Goal: Information Seeking & Learning: Learn about a topic

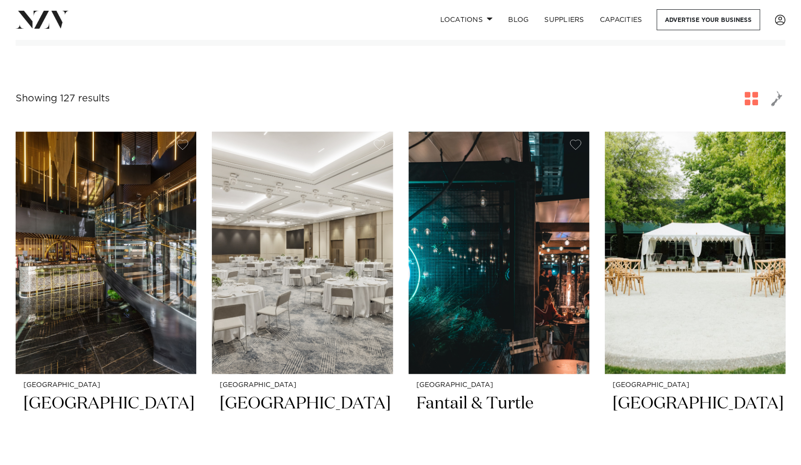
scroll to position [298, 0]
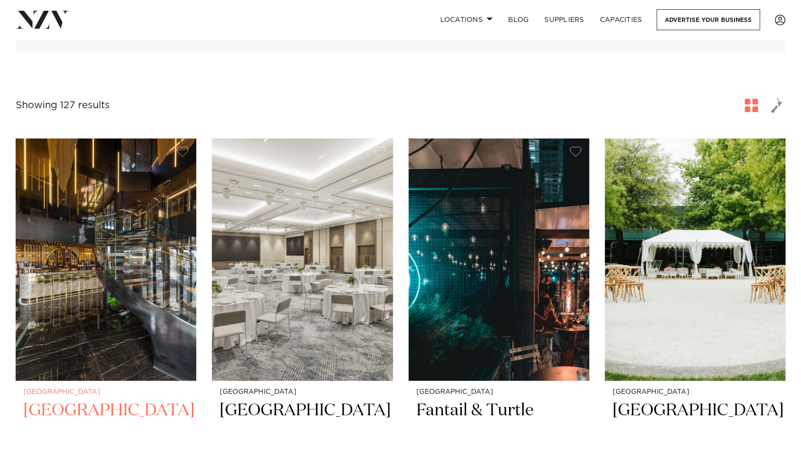
click at [139, 241] on img at bounding box center [106, 260] width 181 height 242
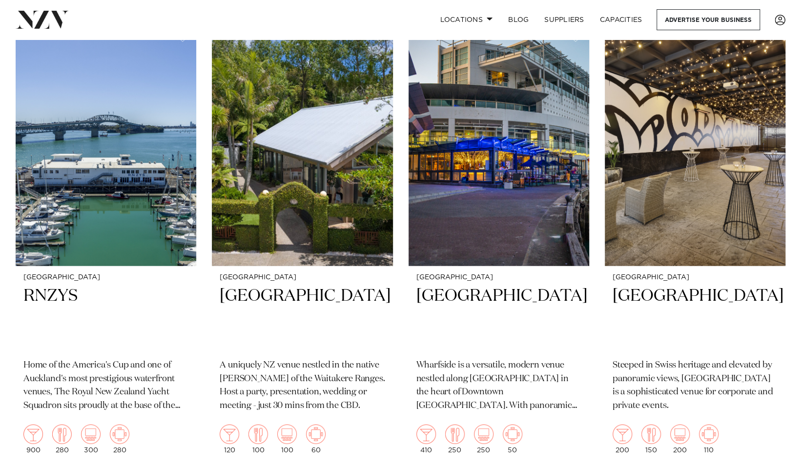
scroll to position [1320, 0]
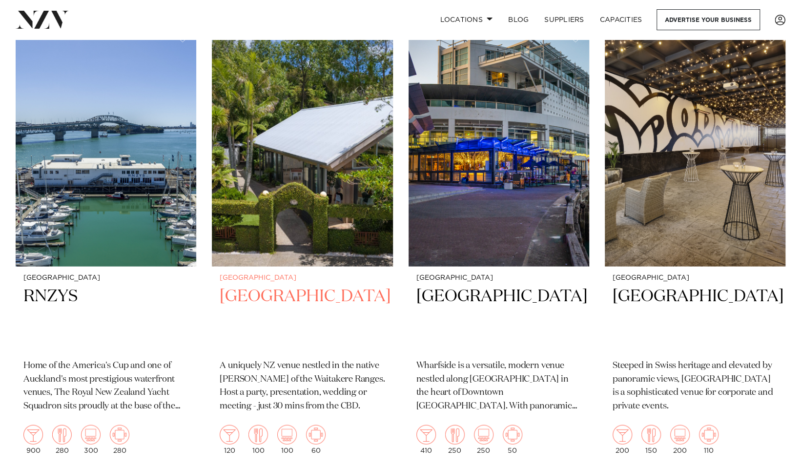
click at [306, 146] on img at bounding box center [302, 145] width 181 height 242
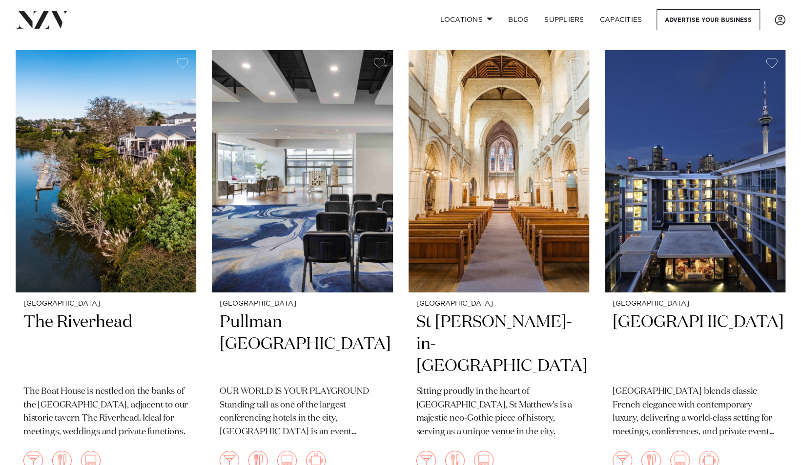
scroll to position [1749, 0]
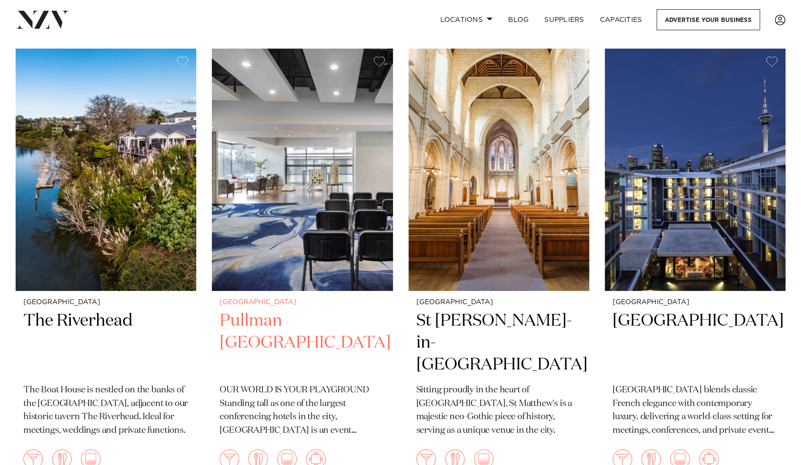
click at [274, 213] on img at bounding box center [302, 170] width 181 height 242
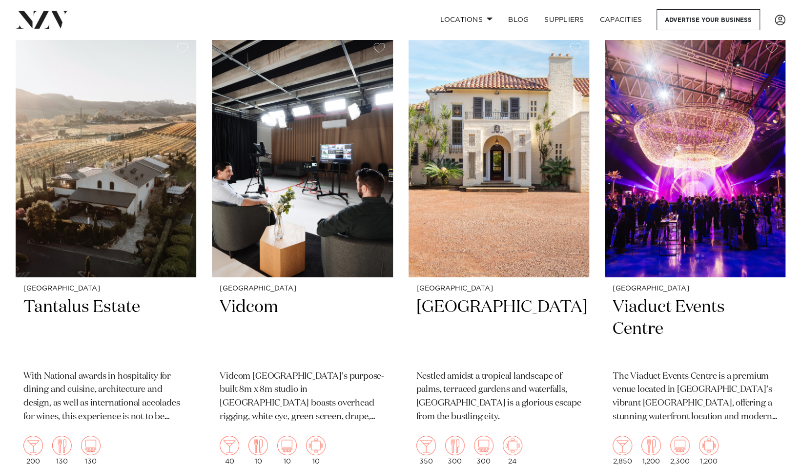
scroll to position [4432, 0]
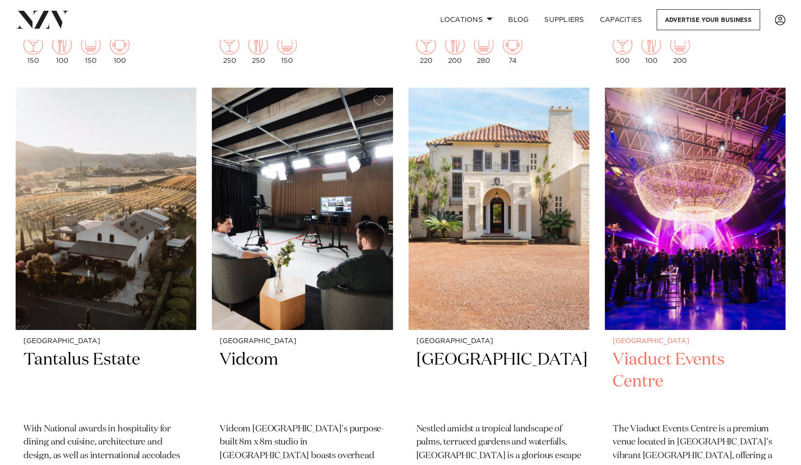
click at [654, 349] on h2 "Viaduct Events Centre" at bounding box center [694, 382] width 165 height 66
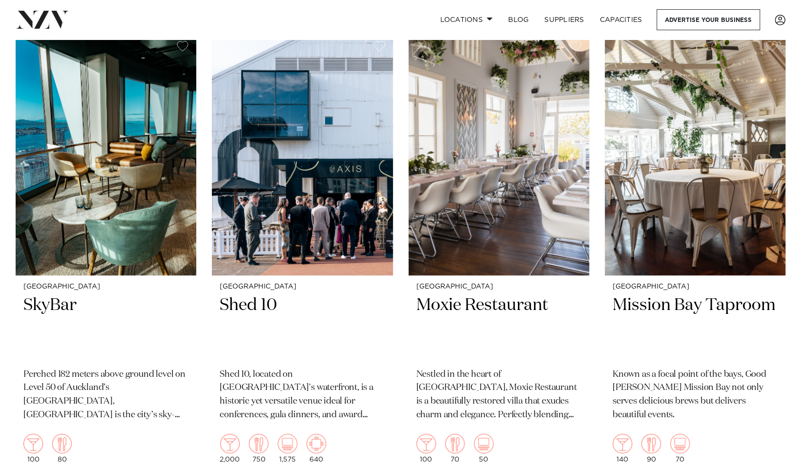
scroll to position [4977, 0]
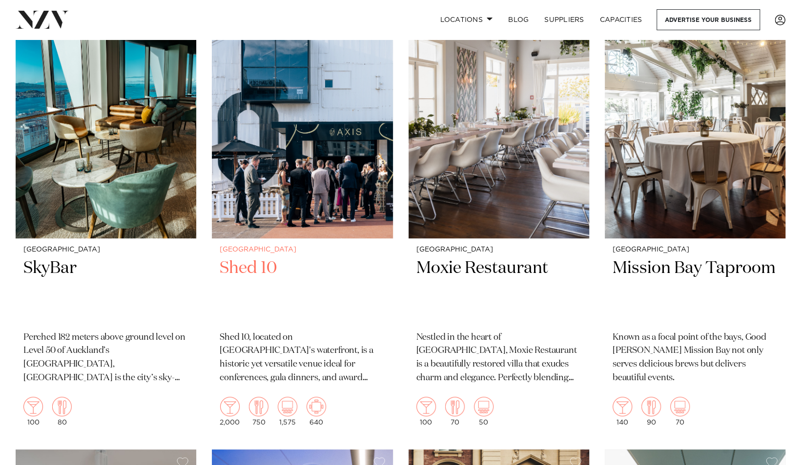
click at [257, 258] on h2 "Shed 10" at bounding box center [302, 291] width 165 height 66
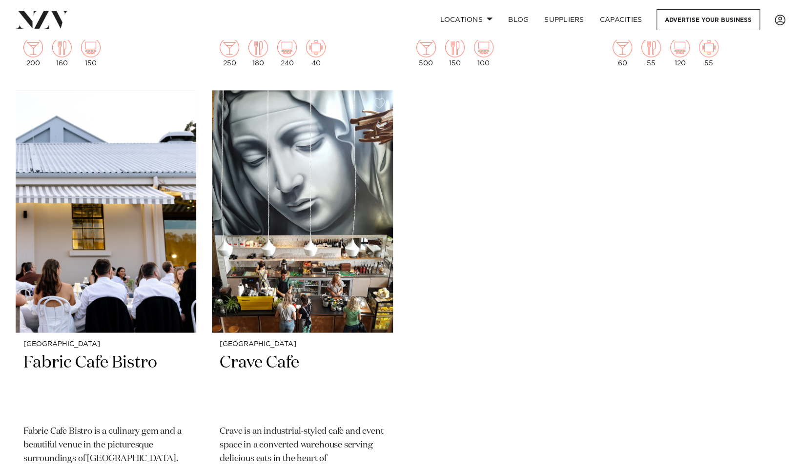
scroll to position [5804, 0]
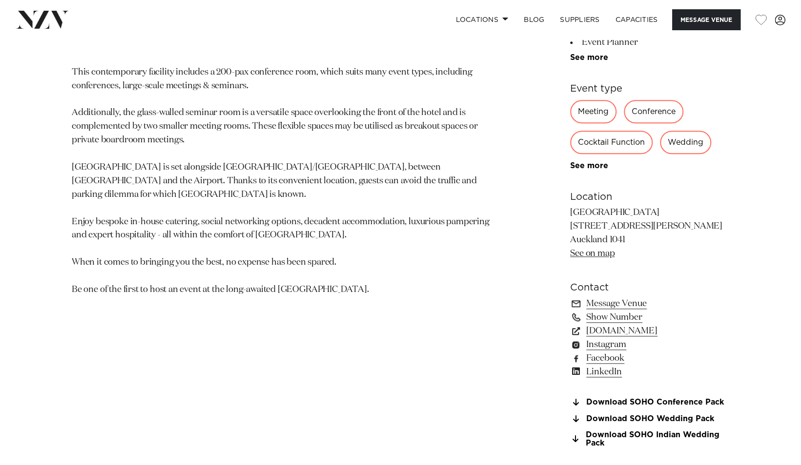
scroll to position [544, 0]
click at [618, 331] on link "www.soholuxuryhotels.com" at bounding box center [649, 331] width 159 height 14
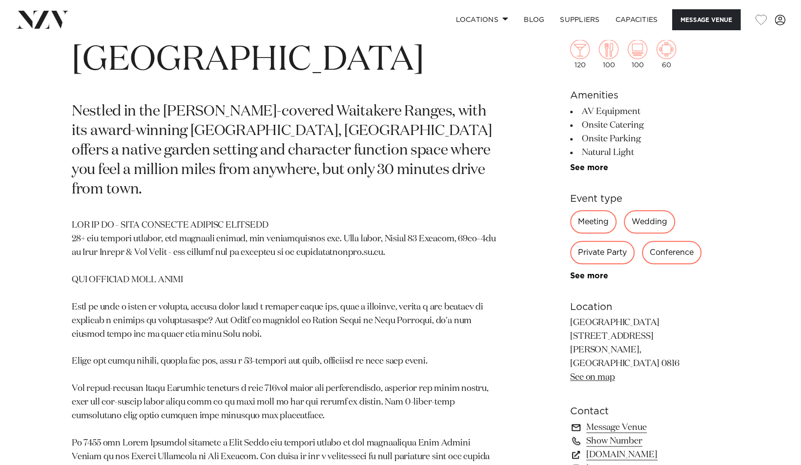
scroll to position [493, 0]
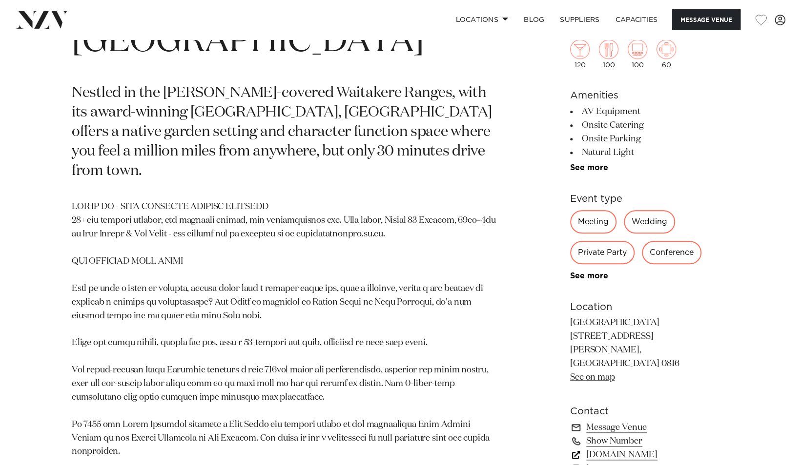
click at [606, 448] on link "simplyevents.co.nz" at bounding box center [649, 455] width 159 height 14
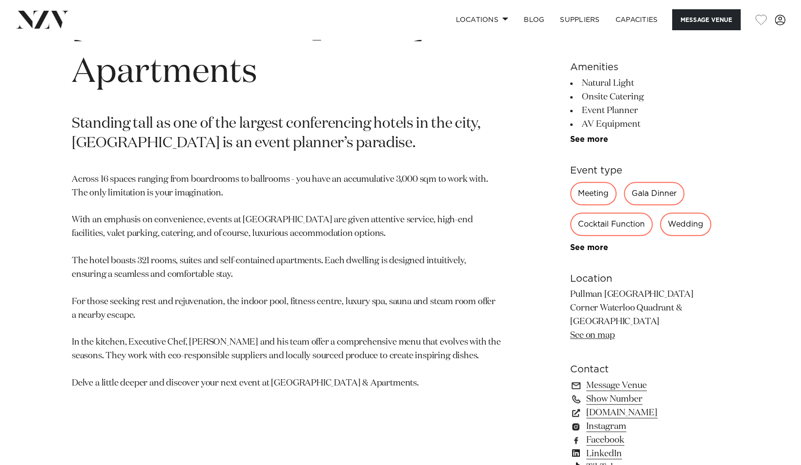
scroll to position [462, 0]
click at [603, 411] on link "www.pullmanauckland.co.nz" at bounding box center [649, 413] width 159 height 14
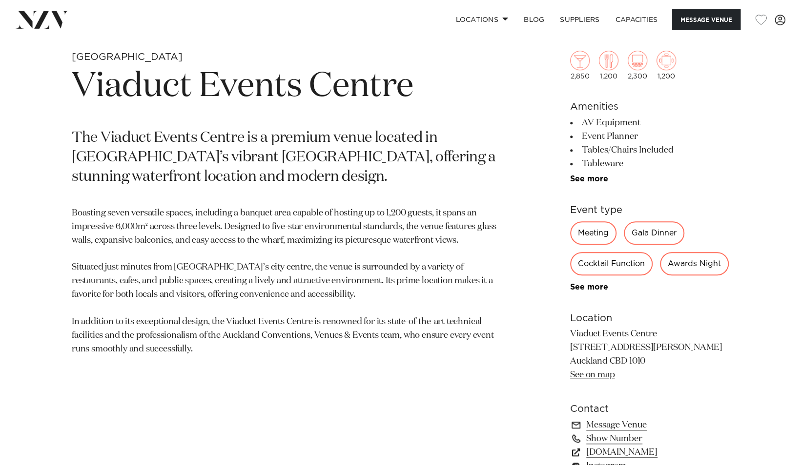
scroll to position [509, 0]
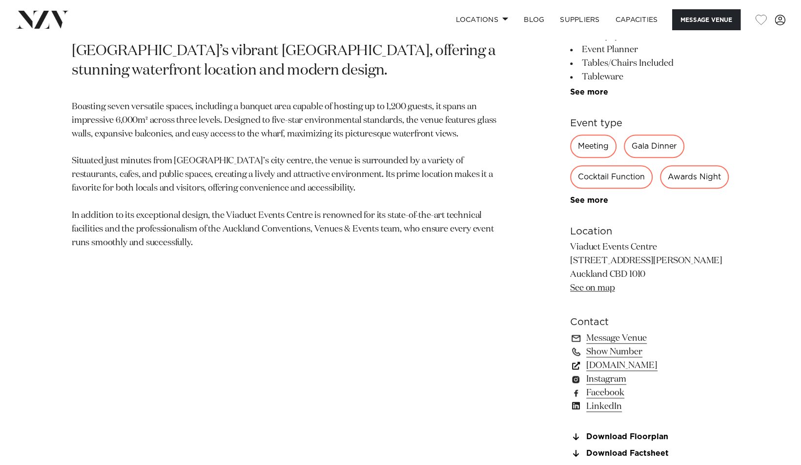
click at [602, 373] on link "[DOMAIN_NAME]" at bounding box center [649, 366] width 159 height 14
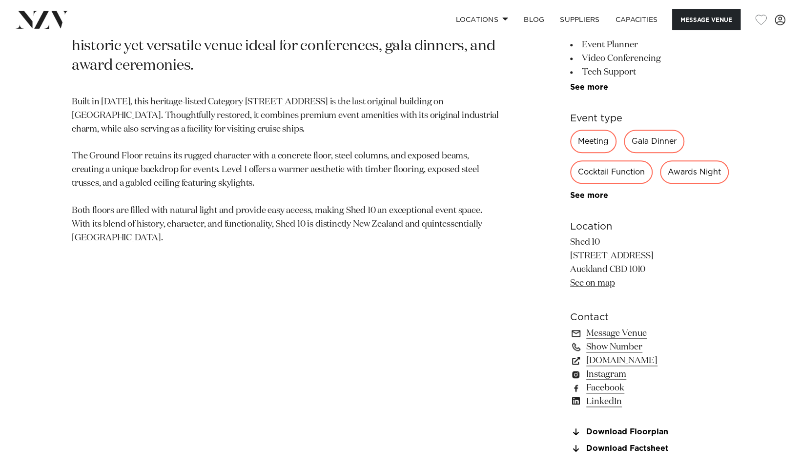
scroll to position [517, 0]
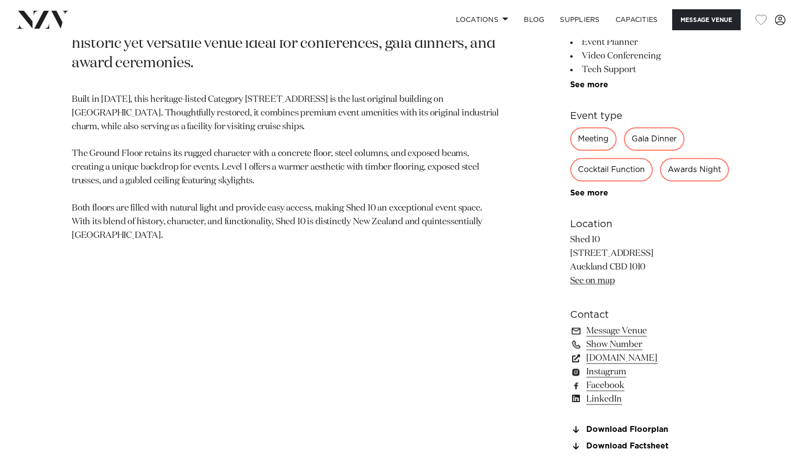
click at [601, 365] on link "[DOMAIN_NAME]" at bounding box center [649, 359] width 159 height 14
